Goal: Task Accomplishment & Management: Manage account settings

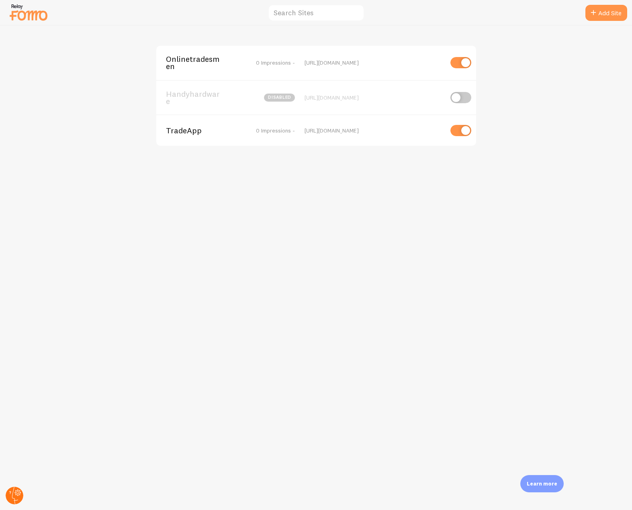
click at [14, 488] on circle at bounding box center [15, 496] width 18 height 18
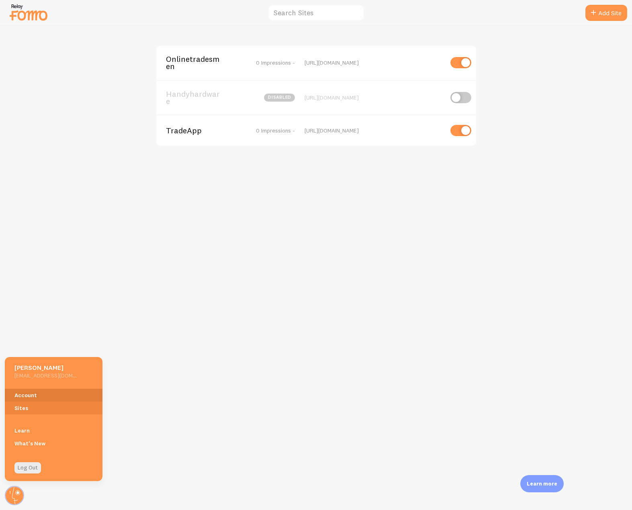
click at [26, 396] on link "Account" at bounding box center [54, 395] width 98 height 13
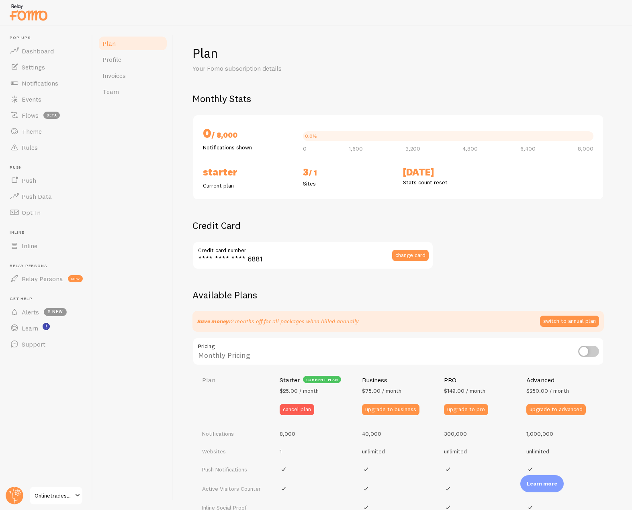
checkbox input "true"
click at [127, 65] on link "Profile" at bounding box center [133, 59] width 70 height 16
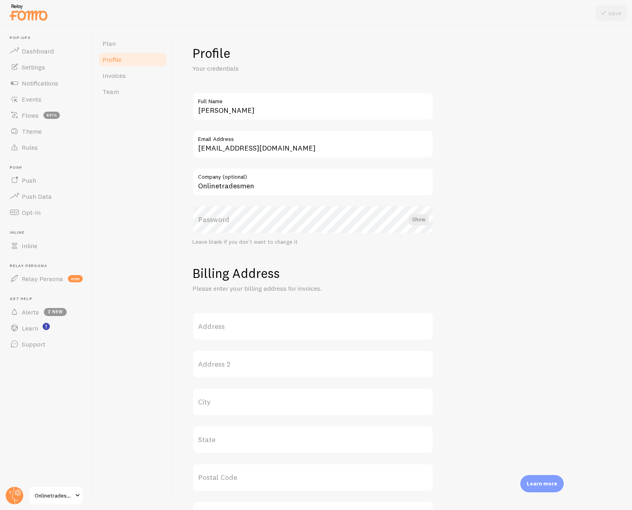
drag, startPoint x: 13, startPoint y: 494, endPoint x: 16, endPoint y: 480, distance: 14.0
click at [13, 493] on icon at bounding box center [15, 496] width 6 height 18
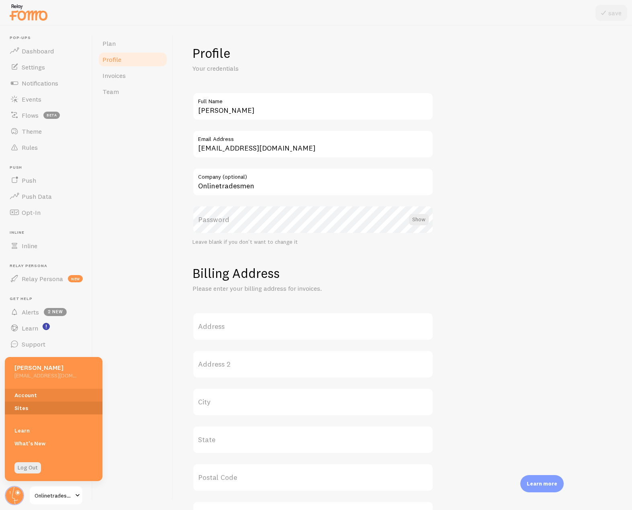
click at [23, 406] on link "Sites" at bounding box center [54, 408] width 98 height 13
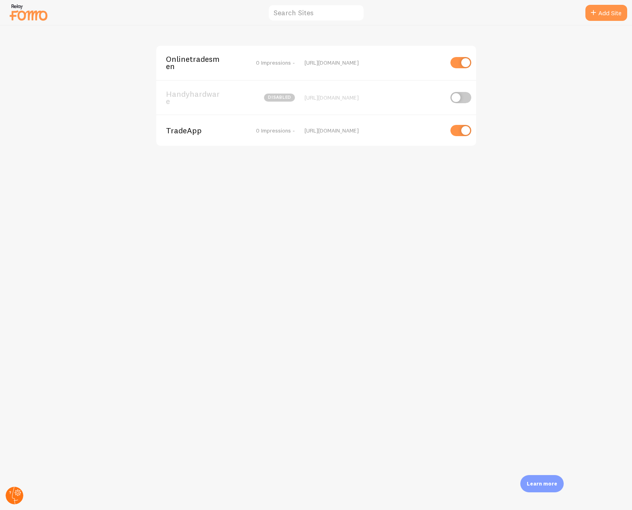
click at [16, 493] on g at bounding box center [15, 496] width 18 height 18
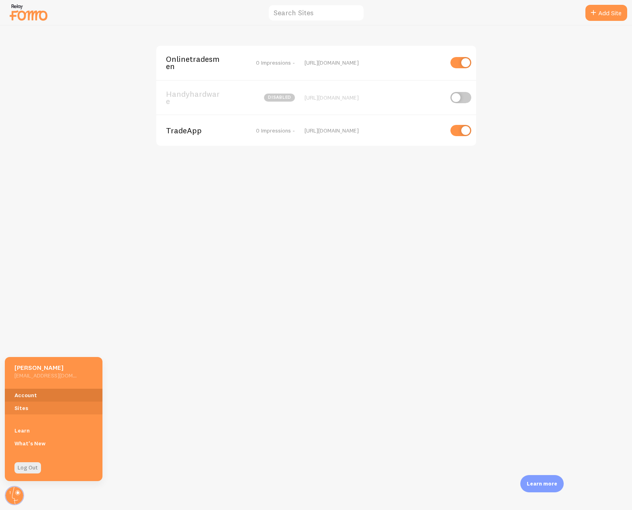
click at [23, 394] on link "Account" at bounding box center [54, 395] width 98 height 13
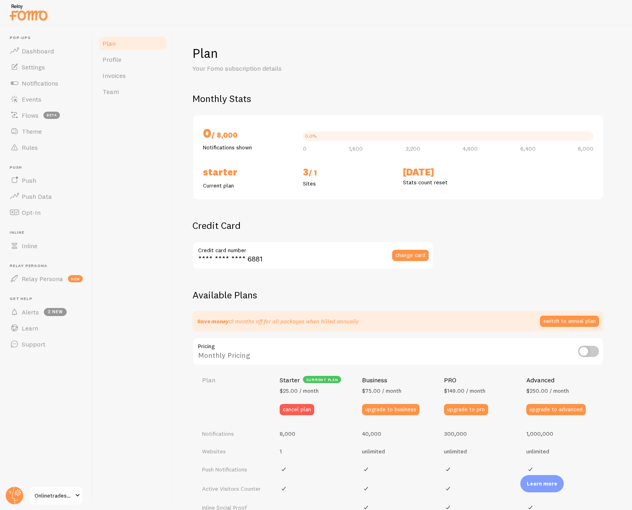
checkbox input "true"
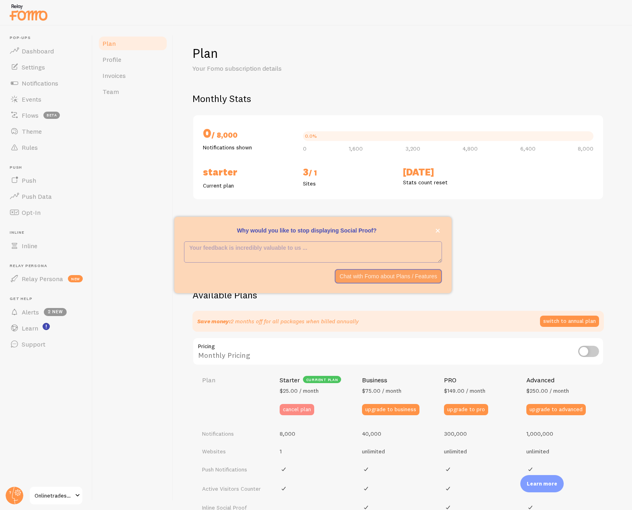
click at [284, 414] on button "cancel plan" at bounding box center [297, 409] width 35 height 11
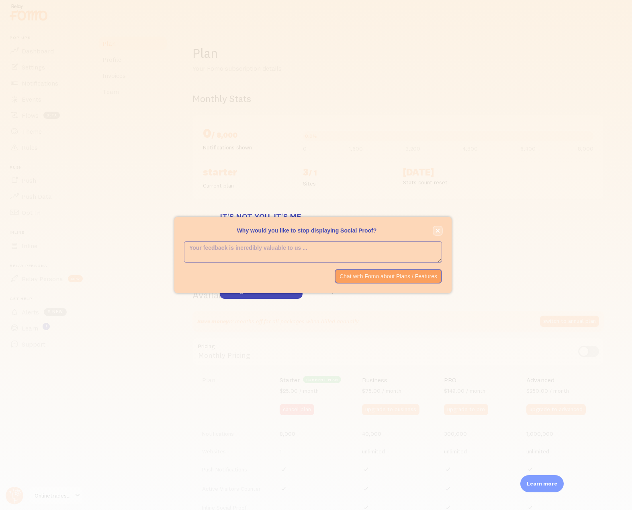
click at [439, 229] on icon "close," at bounding box center [438, 231] width 4 height 4
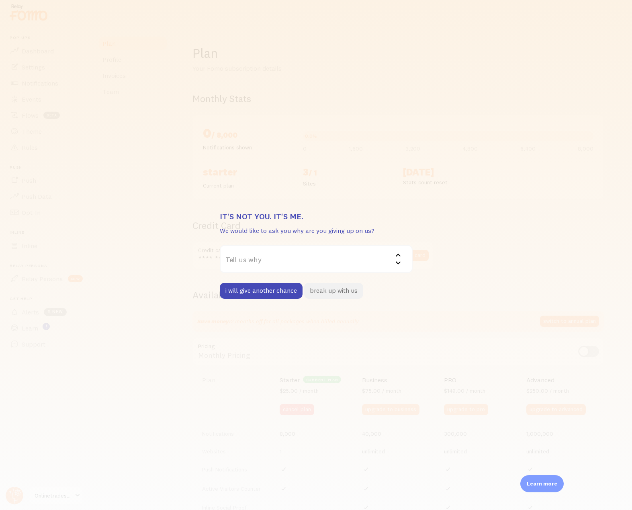
click at [331, 291] on button "break up with us" at bounding box center [333, 291] width 59 height 16
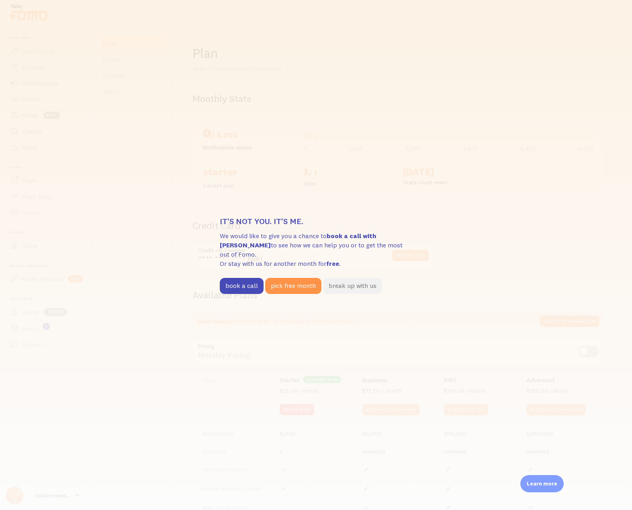
click at [344, 278] on button "break up with us" at bounding box center [352, 286] width 59 height 16
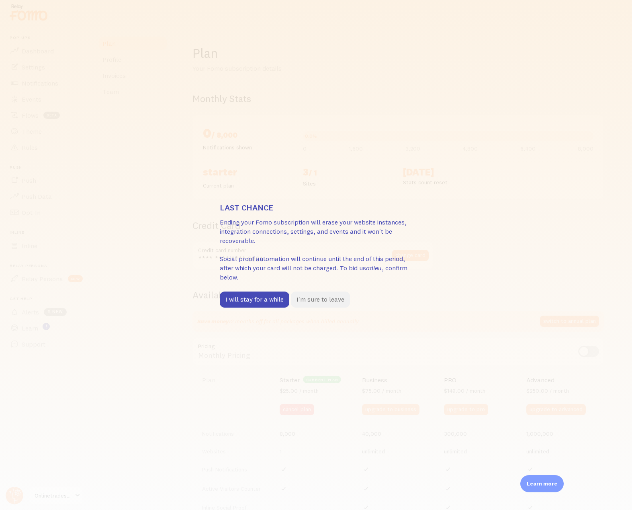
click at [331, 302] on button "I'm sure to leave" at bounding box center [320, 300] width 59 height 16
